Goal: Information Seeking & Learning: Check status

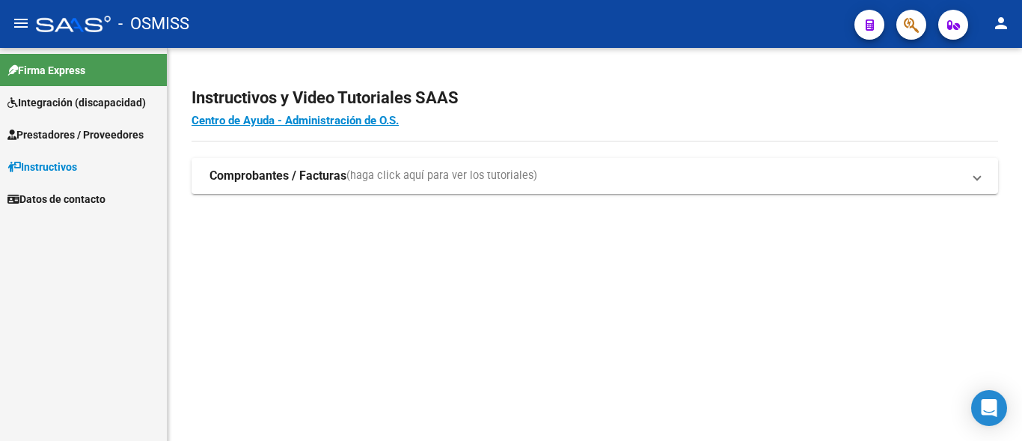
click at [132, 127] on span "Prestadores / Proveedores" at bounding box center [75, 134] width 136 height 16
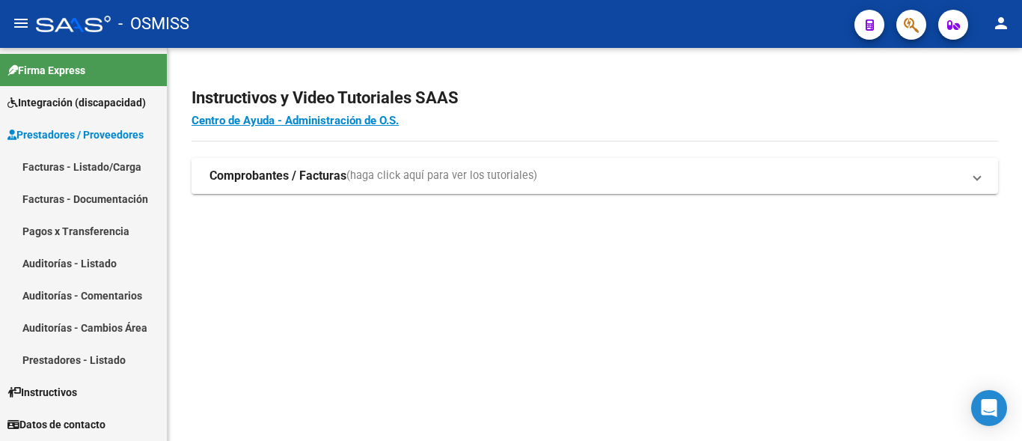
click at [33, 175] on link "Facturas - Listado/Carga" at bounding box center [83, 166] width 167 height 32
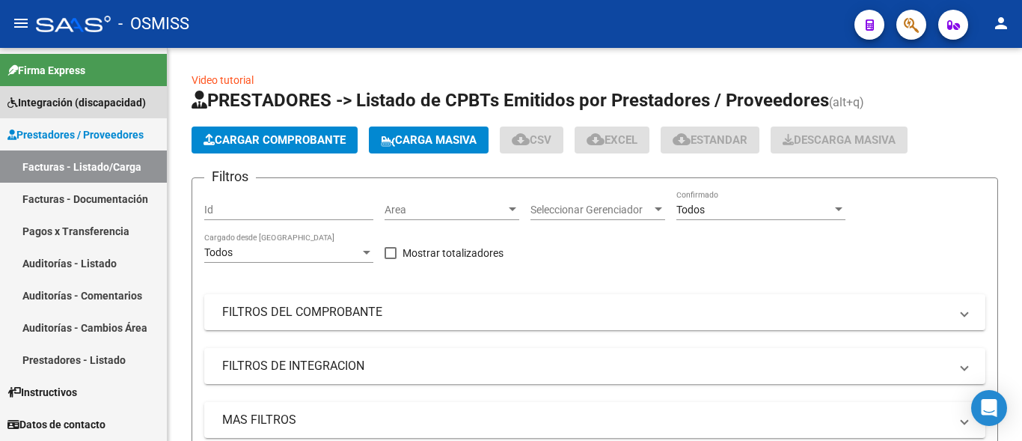
click at [46, 104] on span "Integración (discapacidad)" at bounding box center [76, 102] width 138 height 16
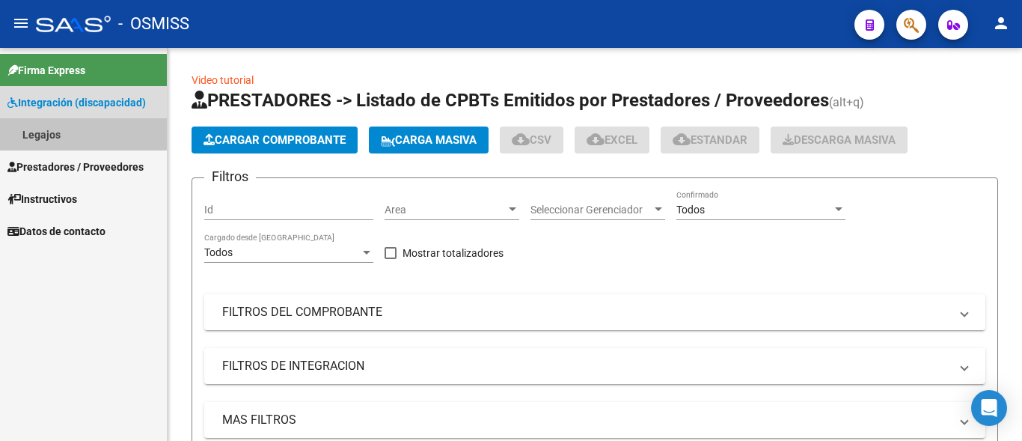
click at [64, 132] on link "Legajos" at bounding box center [83, 134] width 167 height 32
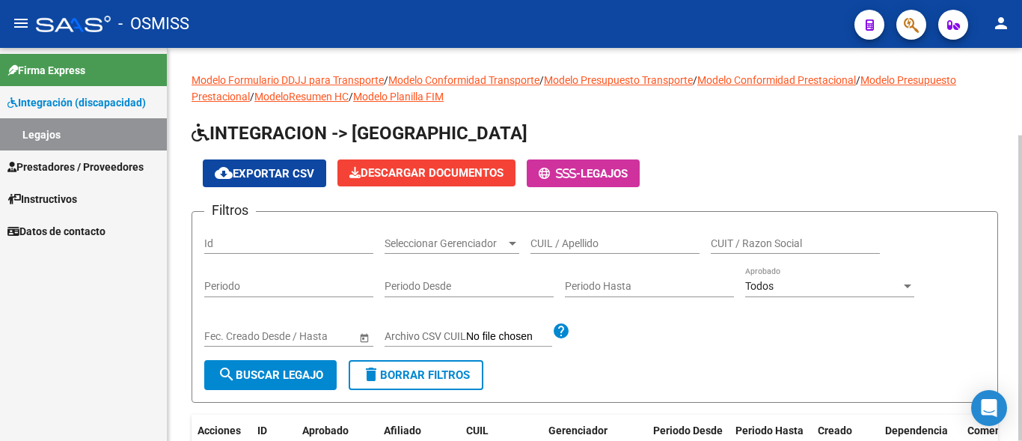
click at [573, 248] on input "CUIL / Apellido" at bounding box center [615, 243] width 169 height 13
type input "[PERSON_NAME]"
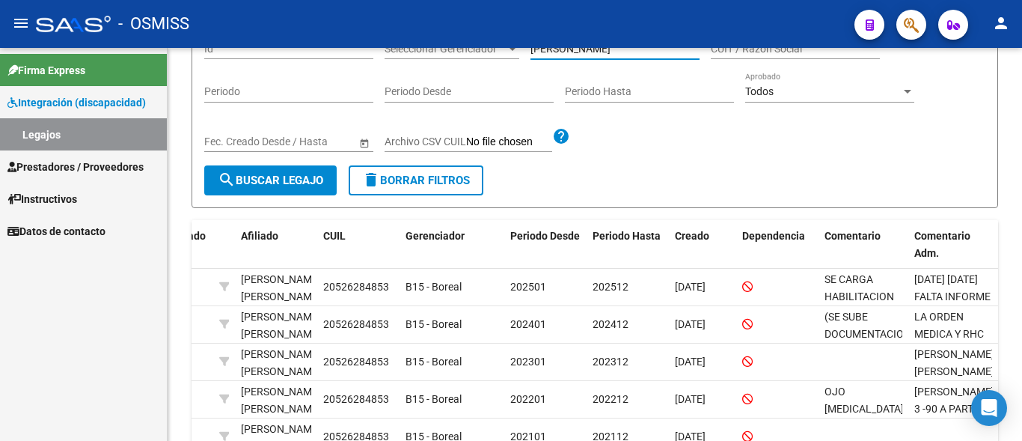
scroll to position [44, 0]
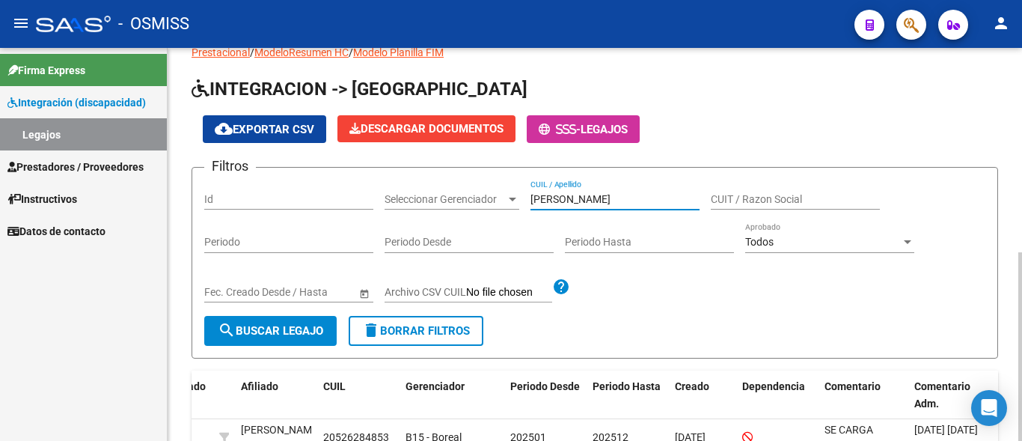
drag, startPoint x: 624, startPoint y: 197, endPoint x: 393, endPoint y: 197, distance: 231.2
click at [531, 197] on input "[PERSON_NAME]" at bounding box center [615, 199] width 169 height 13
